Goal: Information Seeking & Learning: Find specific fact

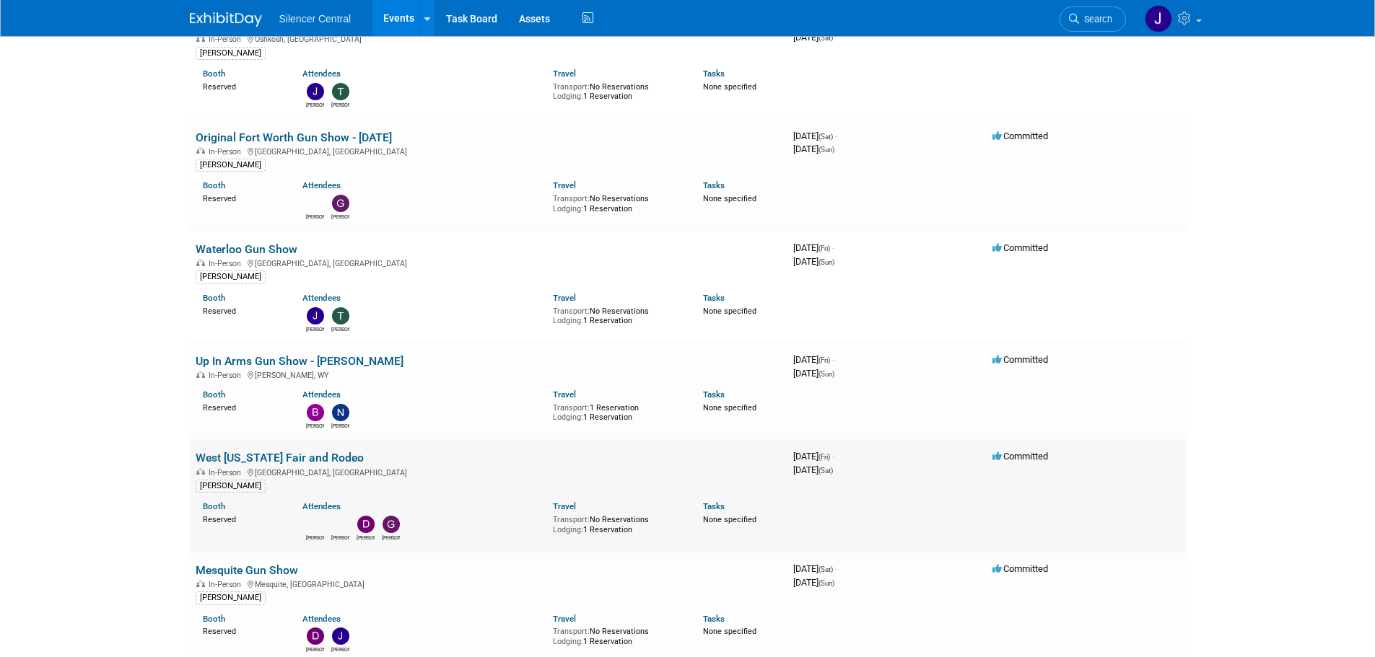
scroll to position [505, 0]
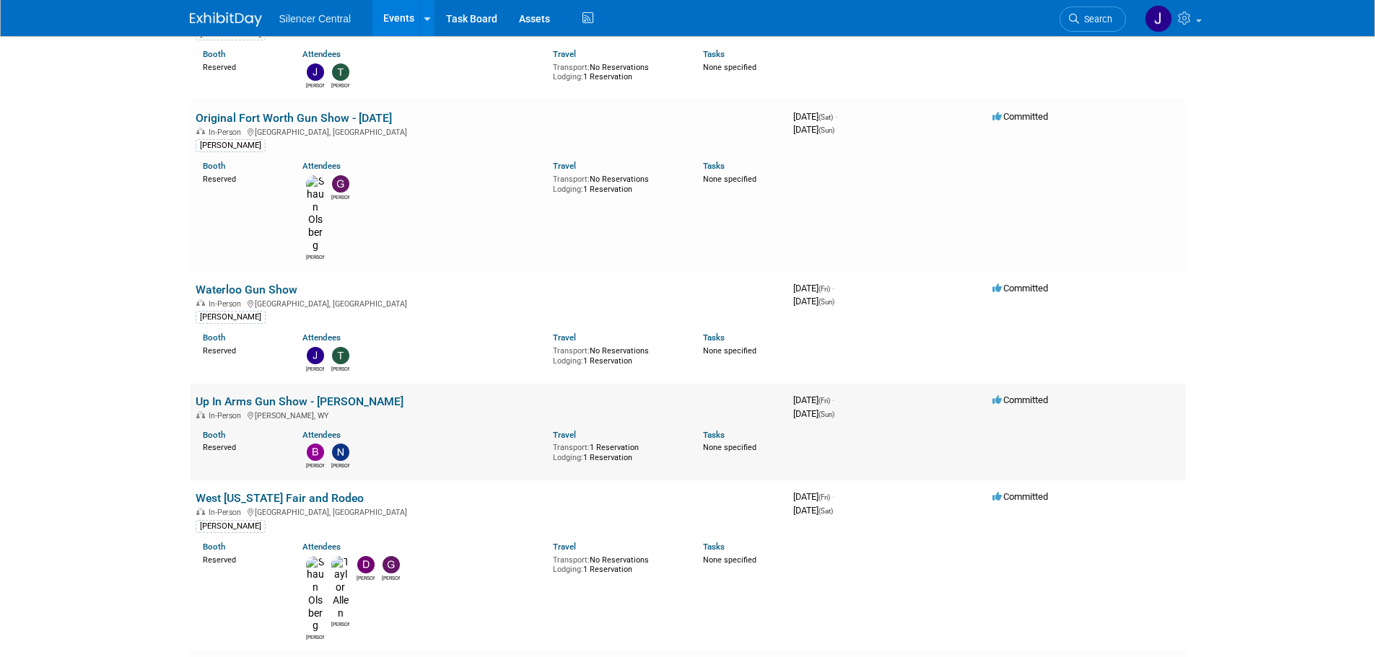
click at [284, 395] on link "Up In Arms Gun Show - [PERSON_NAME]" at bounding box center [300, 402] width 208 height 14
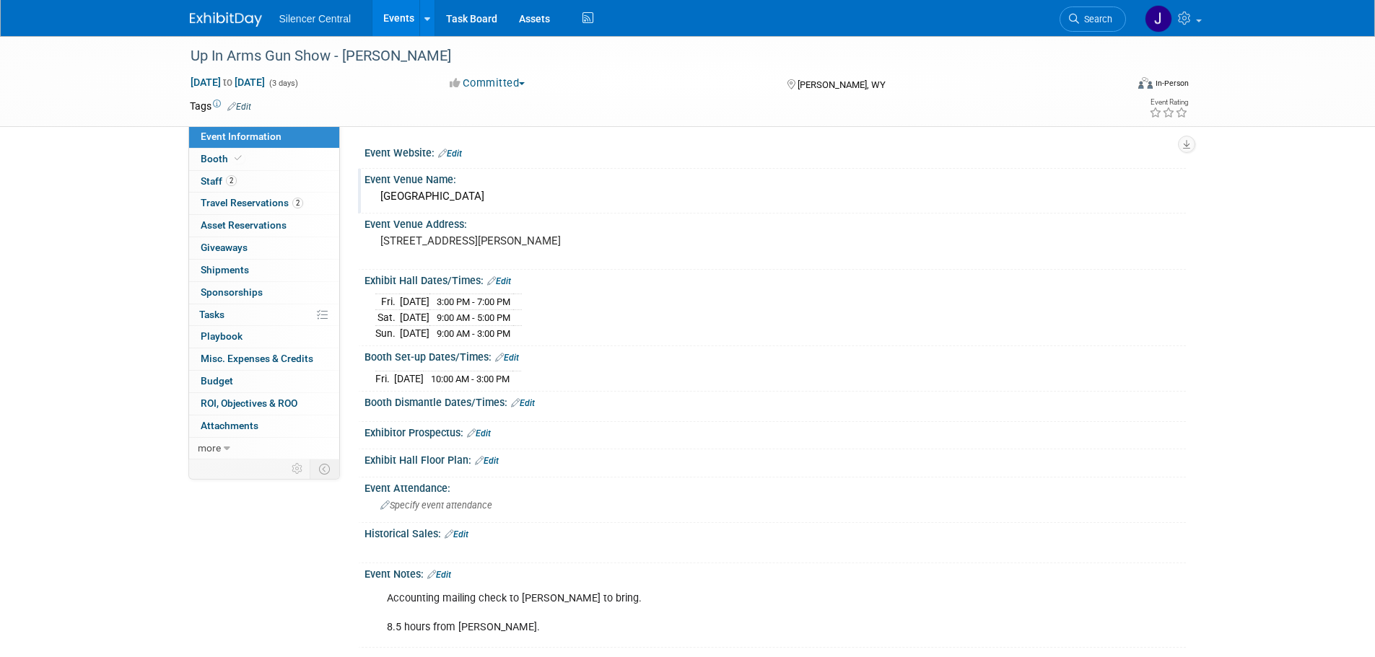
click at [502, 202] on div "Campbell County Fairgrounds" at bounding box center [775, 196] width 800 height 22
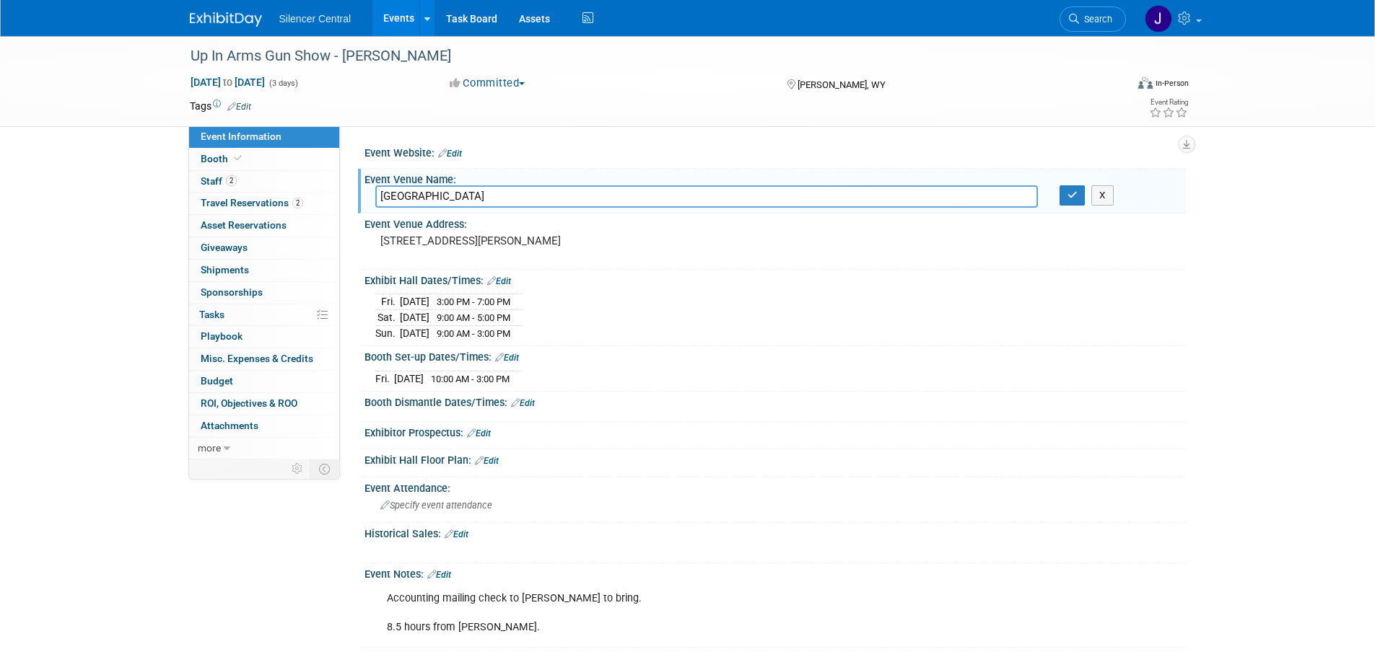
click at [502, 202] on input "Campbell County Fairgrounds" at bounding box center [706, 196] width 663 height 22
click at [430, 248] on pre "1635 Reata Dr Gillette, WY 82718" at bounding box center [535, 241] width 310 height 13
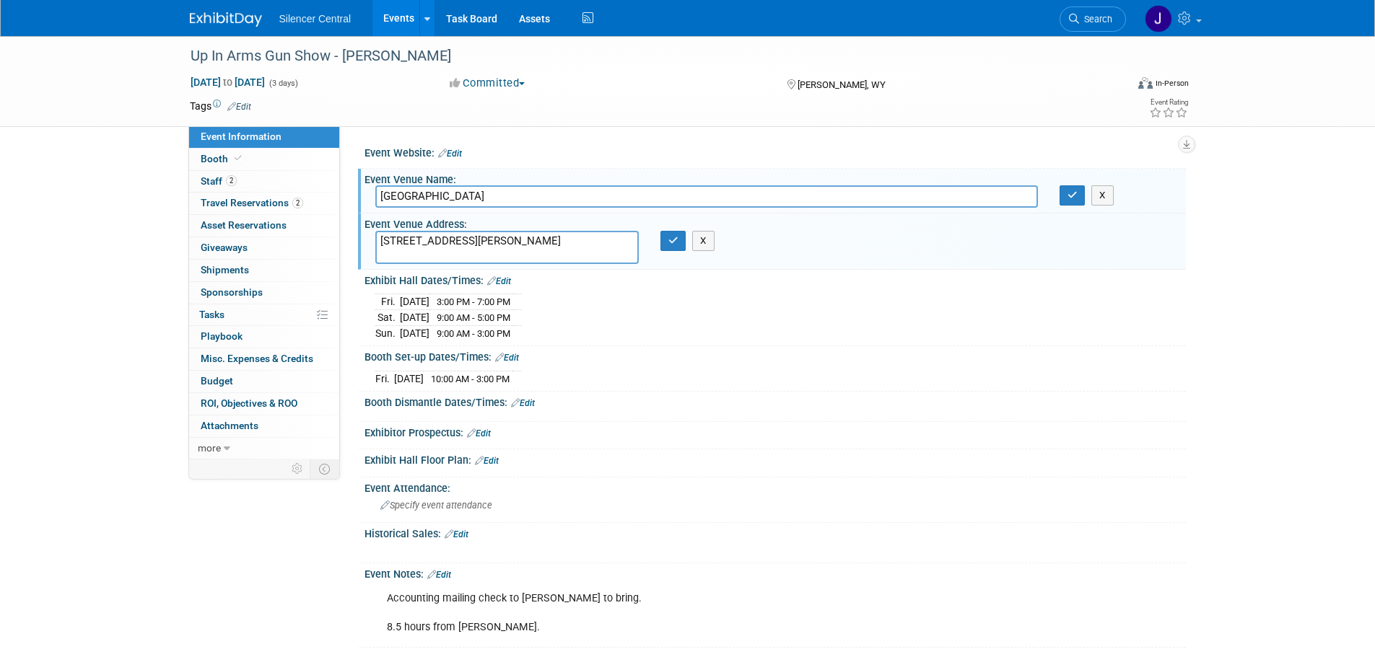
drag, startPoint x: 486, startPoint y: 255, endPoint x: 354, endPoint y: 219, distance: 136.9
click at [354, 219] on div "Event Website: Edit Event Venue Name: Campbell County Fairgrounds Campbell Coun…" at bounding box center [763, 292] width 846 height 333
drag, startPoint x: 707, startPoint y: 238, endPoint x: 943, endPoint y: 211, distance: 236.9
click at [711, 238] on button "X" at bounding box center [703, 241] width 22 height 20
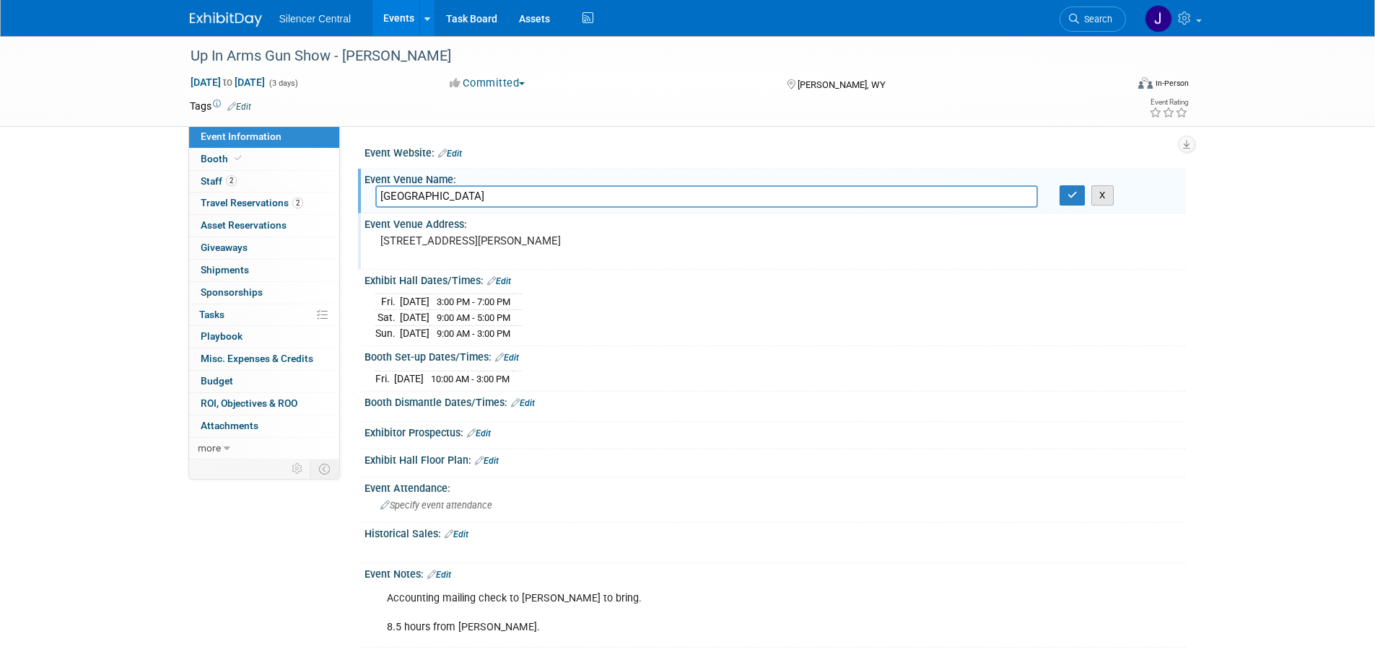
click at [1107, 192] on button "X" at bounding box center [1102, 195] width 22 height 20
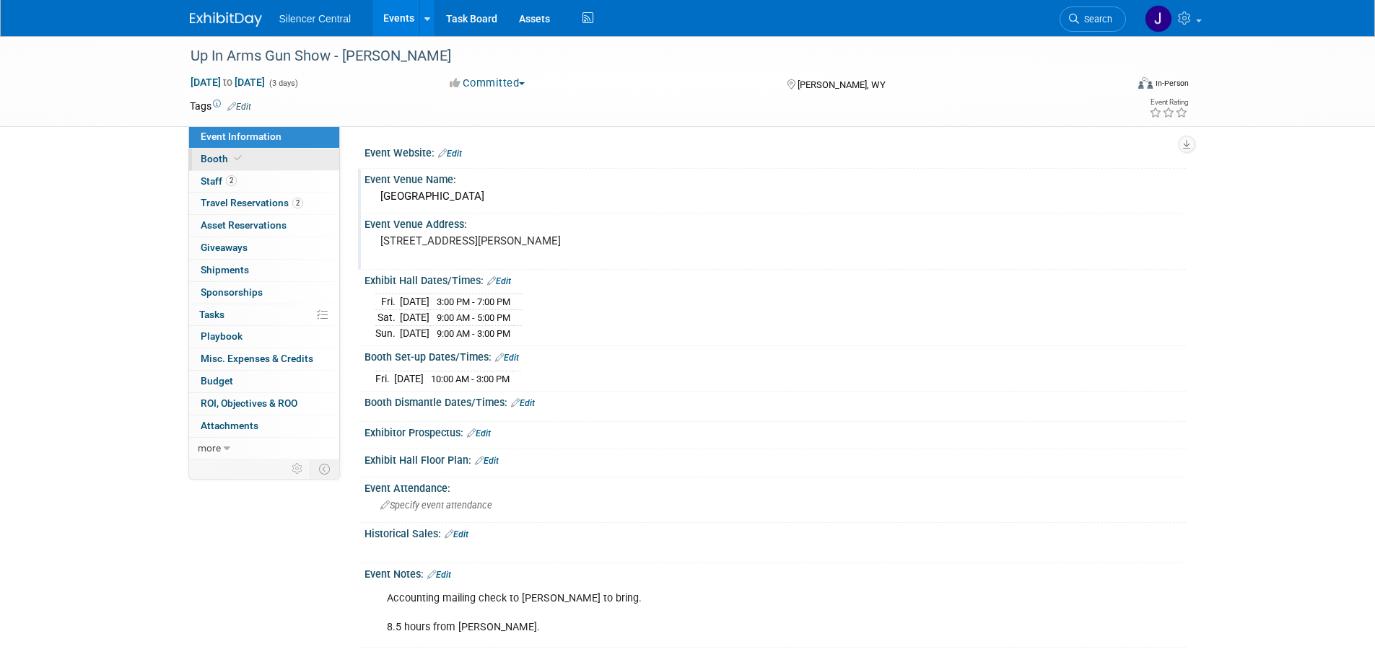
click at [276, 164] on link "Booth" at bounding box center [264, 160] width 150 height 22
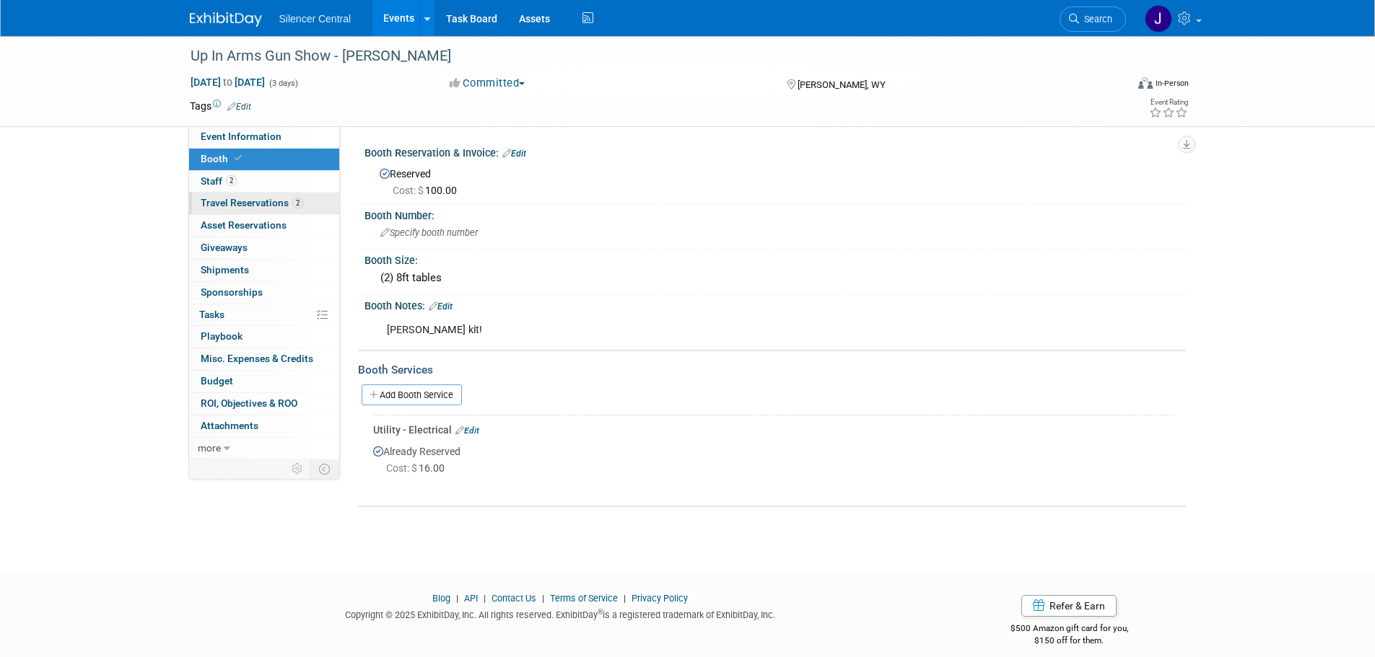
click at [256, 200] on span "Travel Reservations 2" at bounding box center [252, 203] width 102 height 12
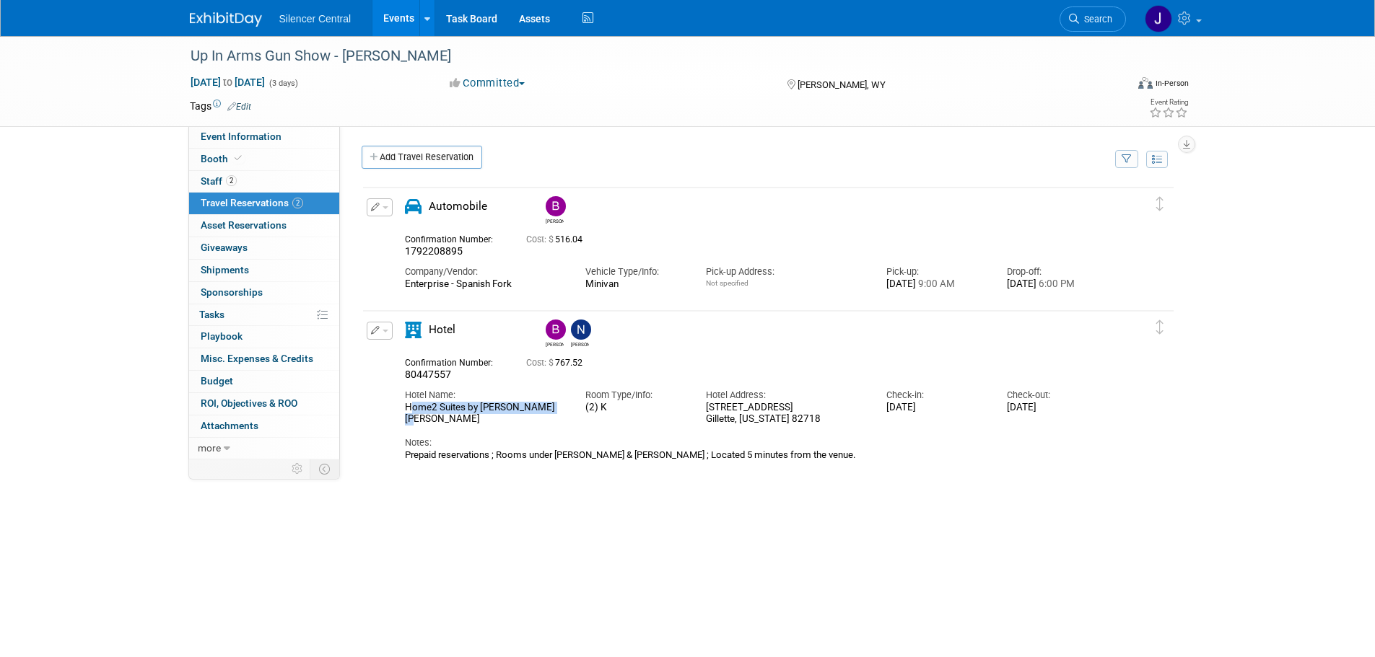
drag, startPoint x: 478, startPoint y: 411, endPoint x: 403, endPoint y: 416, distance: 75.9
click at [403, 416] on div "Hotel Name: Home2 Suites by Hilton Gillette Room Type/Info: (2) K Hotel Address…" at bounding box center [755, 404] width 723 height 44
copy div "Home2 Suites by Hilton Gillette"
click at [793, 415] on div "1120 E. Boxelder Road Gillette, Wyoming 82718" at bounding box center [785, 414] width 159 height 25
drag, startPoint x: 818, startPoint y: 421, endPoint x: 700, endPoint y: 409, distance: 118.2
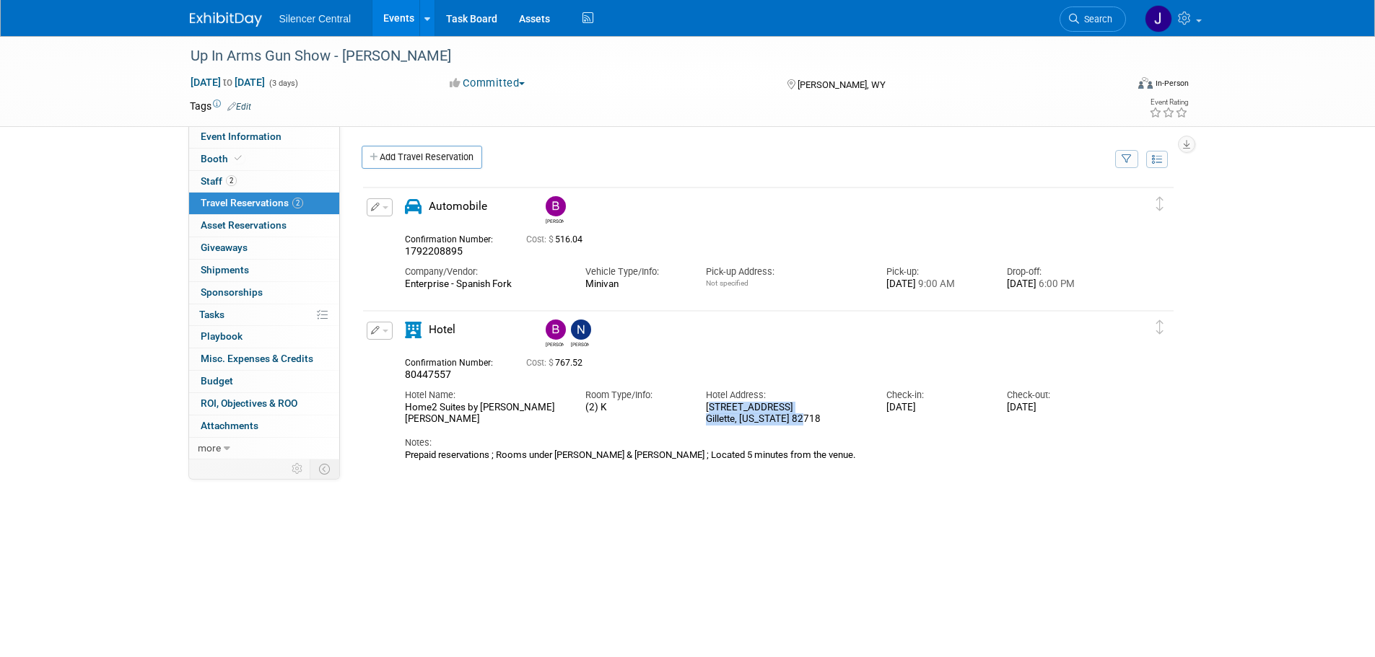
click at [700, 409] on div "Hotel Address: 1120 E. Boxelder Road Gillette, Wyoming 82718" at bounding box center [785, 404] width 180 height 44
copy div "1120 E. Boxelder Road Gillette, Wyoming 82718"
drag, startPoint x: 446, startPoint y: 255, endPoint x: 401, endPoint y: 253, distance: 44.8
click at [401, 253] on div "Confirmation Number: 1792208895" at bounding box center [454, 244] width 121 height 28
copy span "1792208895"
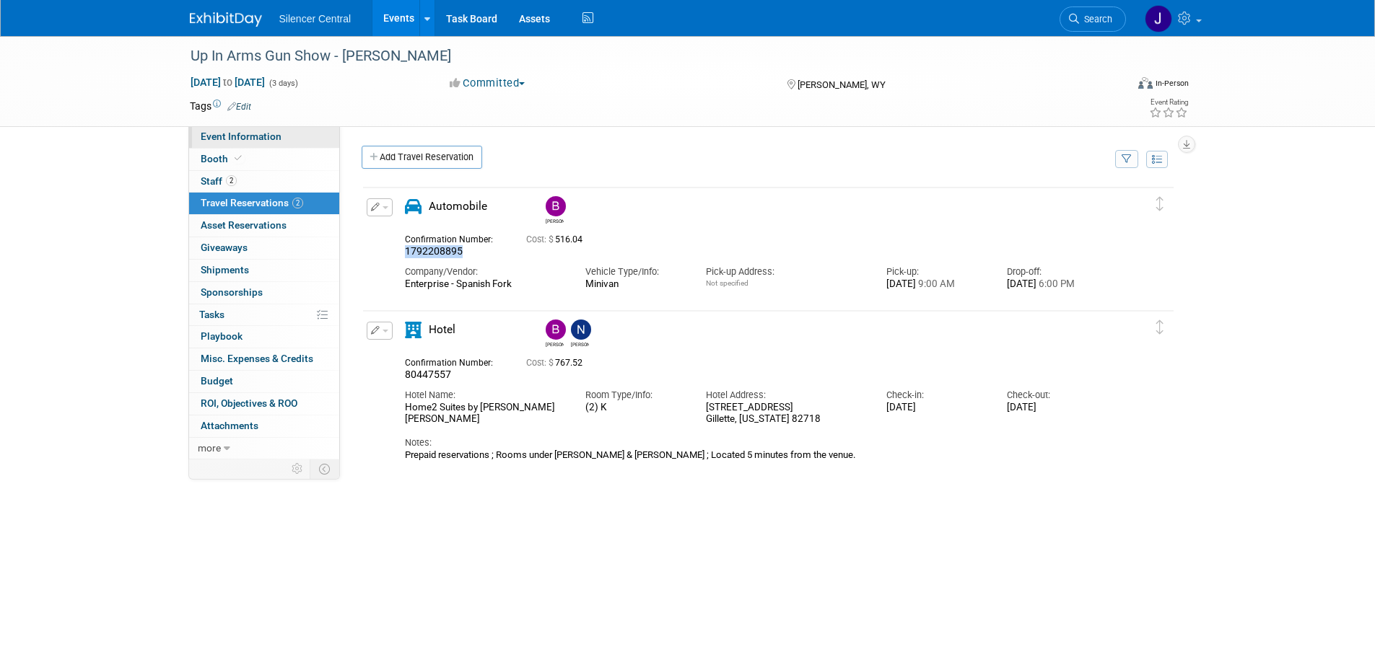
click at [310, 139] on link "Event Information" at bounding box center [264, 137] width 150 height 22
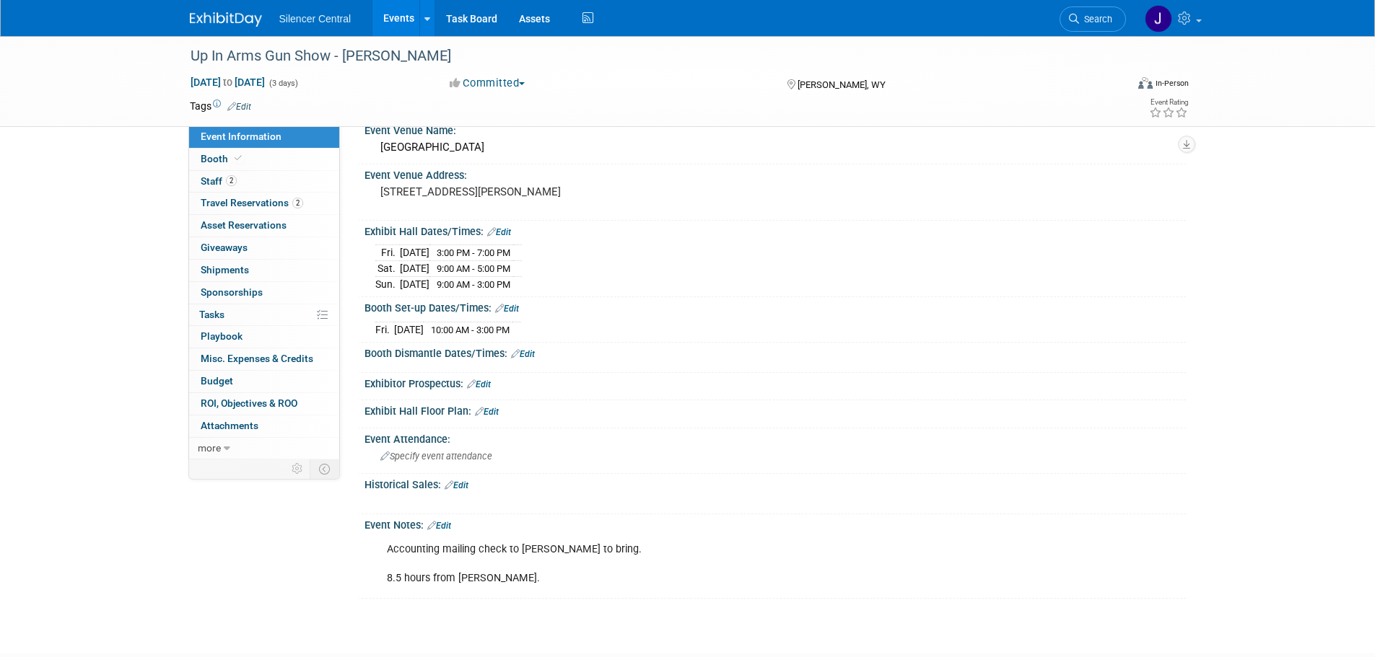
scroll to position [72, 0]
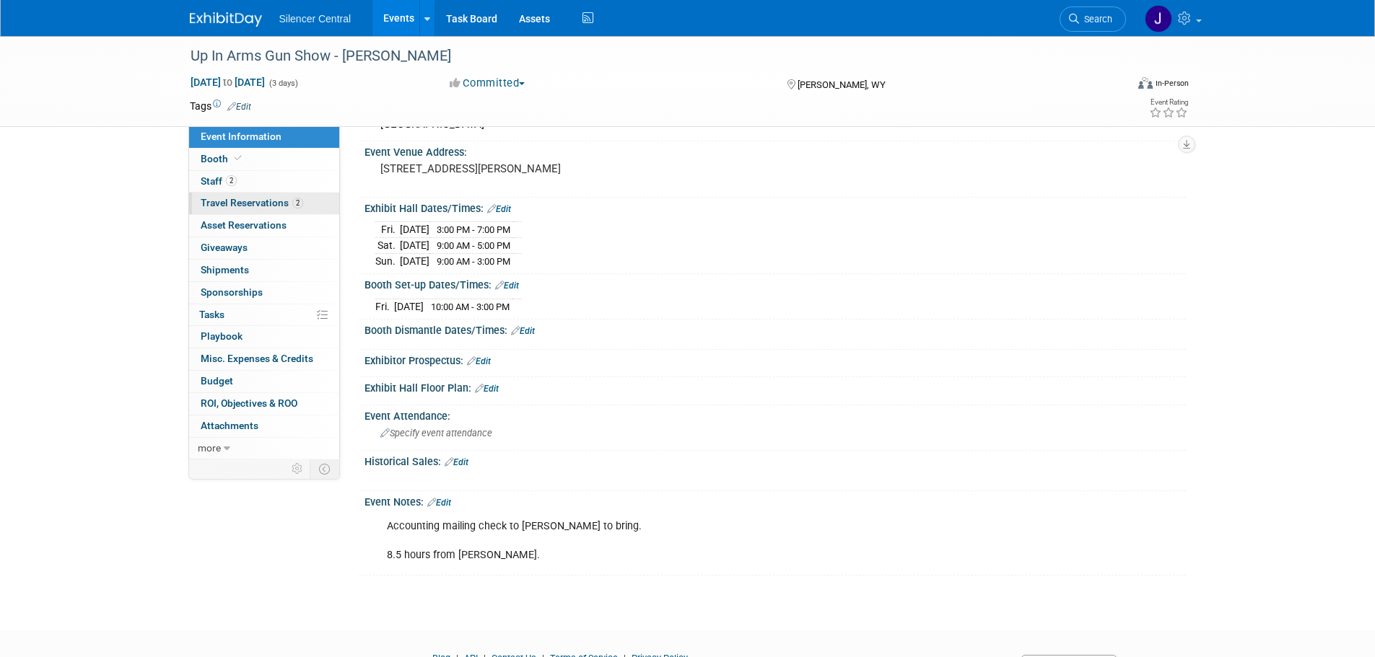
click at [271, 200] on span "Travel Reservations 2" at bounding box center [252, 203] width 102 height 12
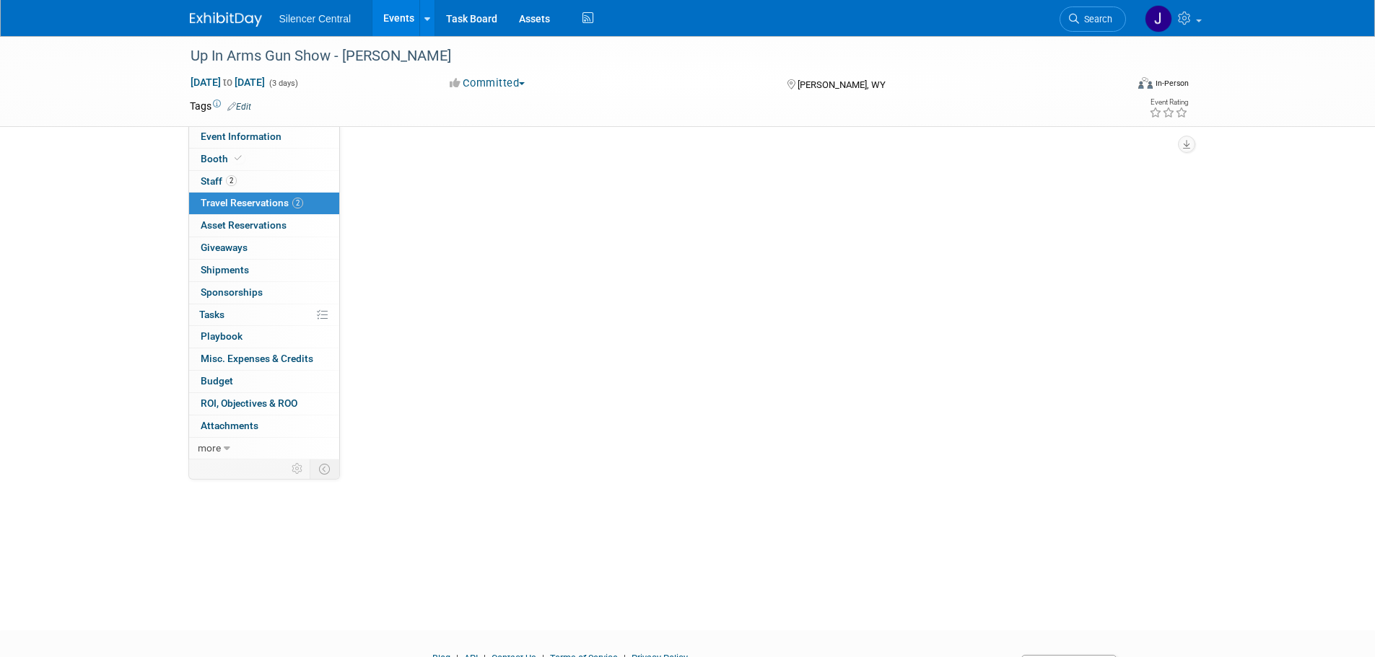
scroll to position [0, 0]
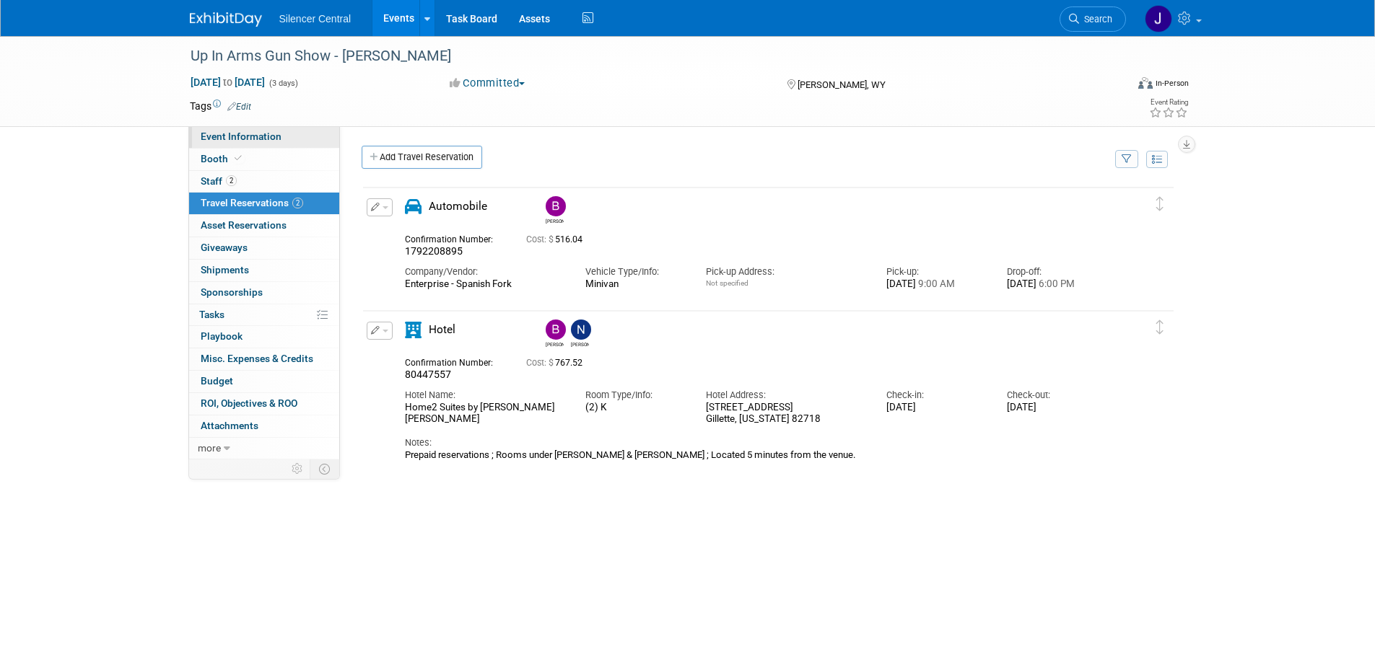
click at [279, 141] on link "Event Information" at bounding box center [264, 137] width 150 height 22
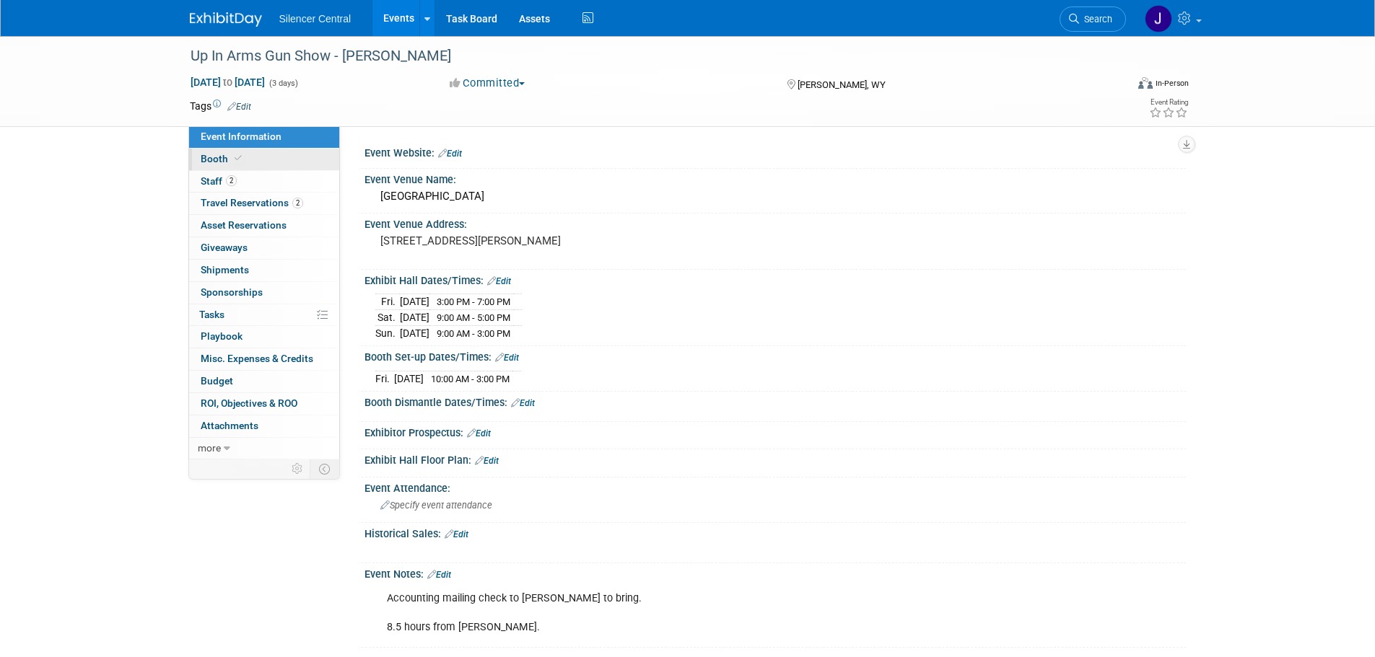
click at [289, 160] on link "Booth" at bounding box center [264, 160] width 150 height 22
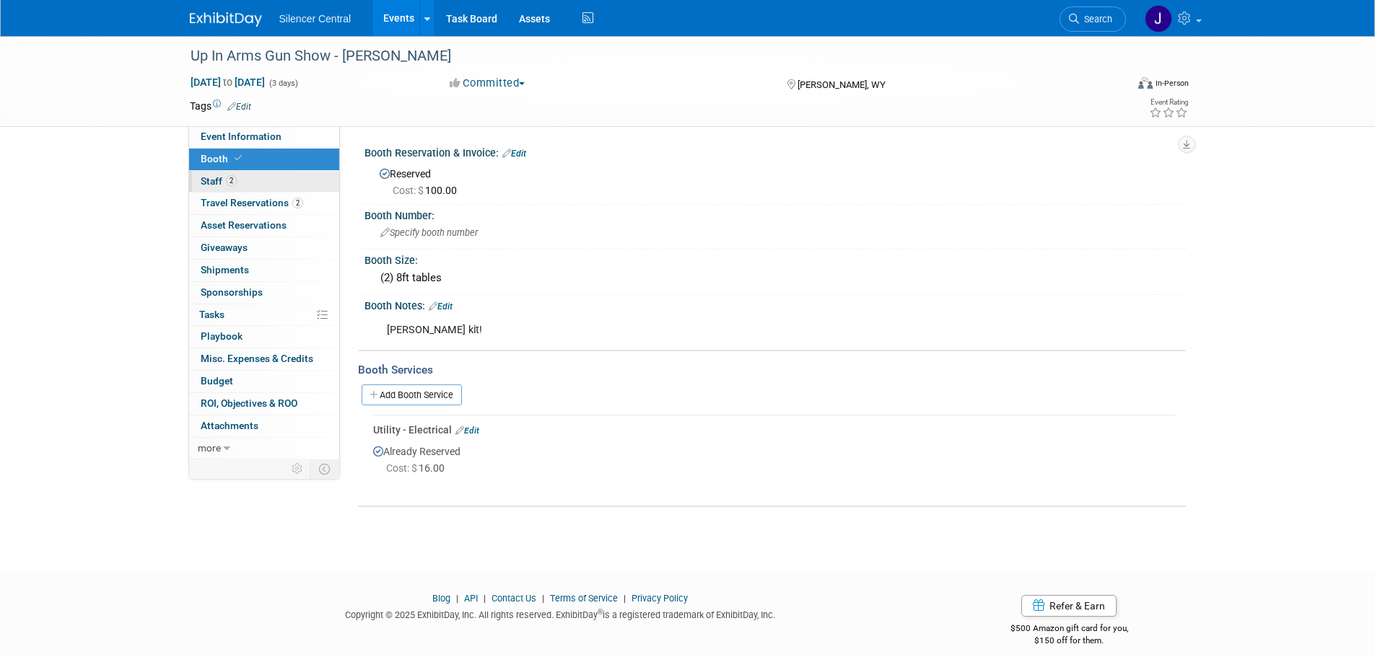
click at [276, 179] on link "2 Staff 2" at bounding box center [264, 182] width 150 height 22
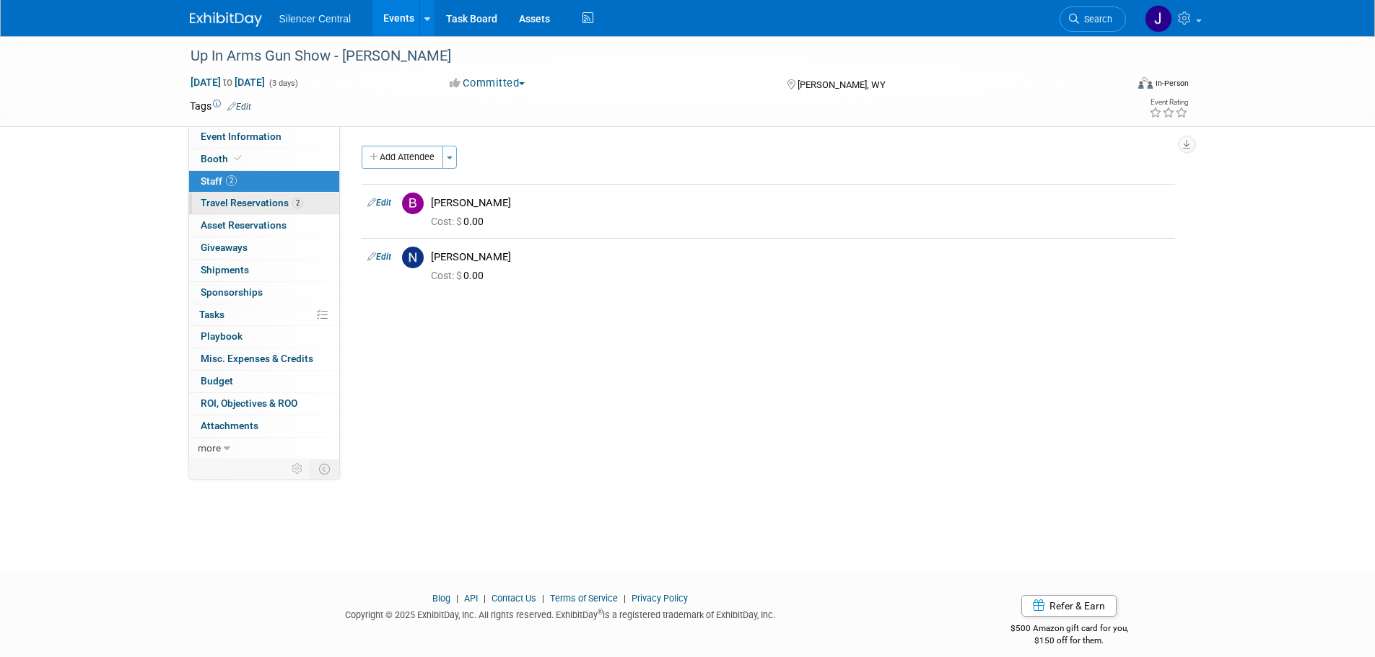
click at [279, 201] on span "Travel Reservations 2" at bounding box center [252, 203] width 102 height 12
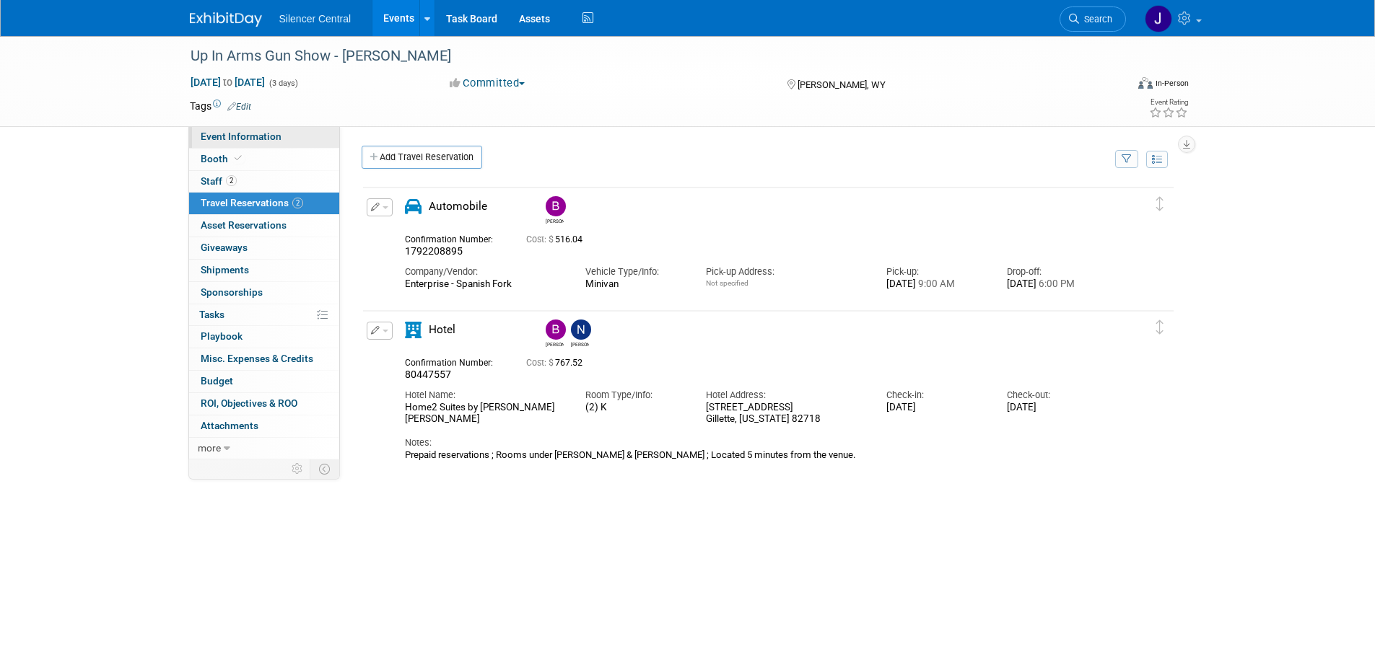
click at [294, 142] on link "Event Information" at bounding box center [264, 137] width 150 height 22
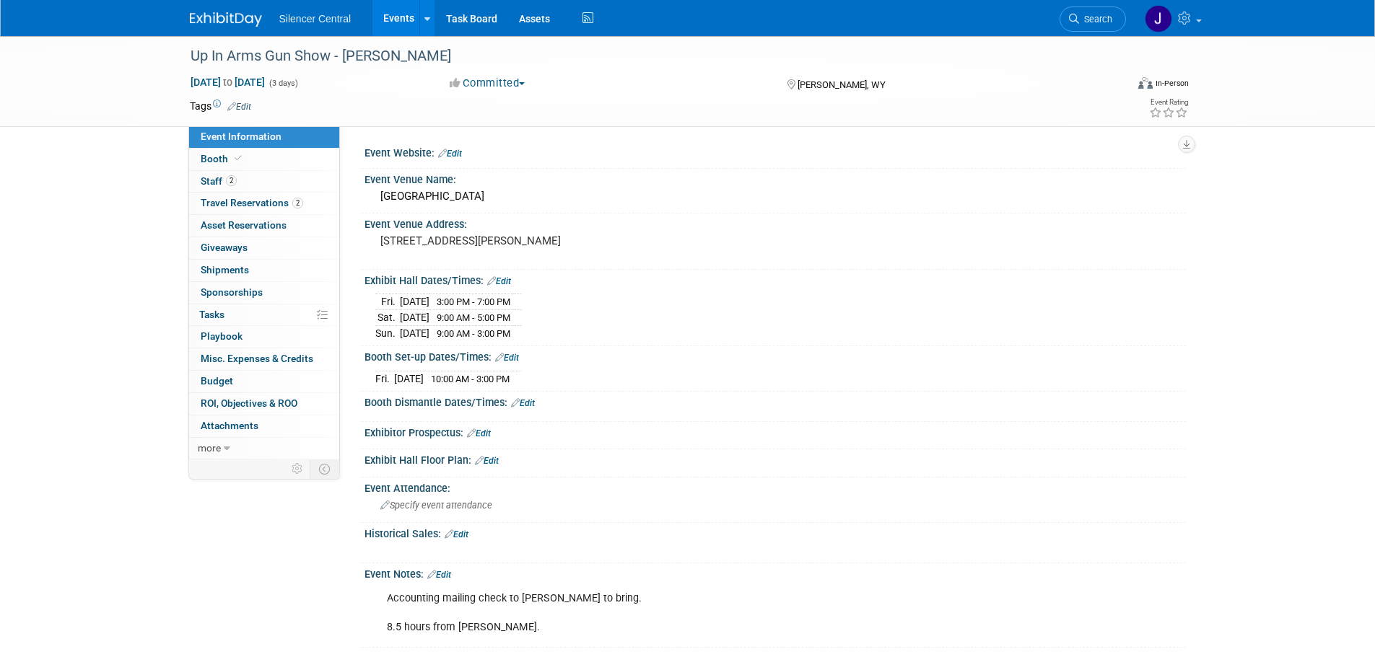
click at [242, 15] on img at bounding box center [226, 19] width 72 height 14
